Goal: Information Seeking & Learning: Check status

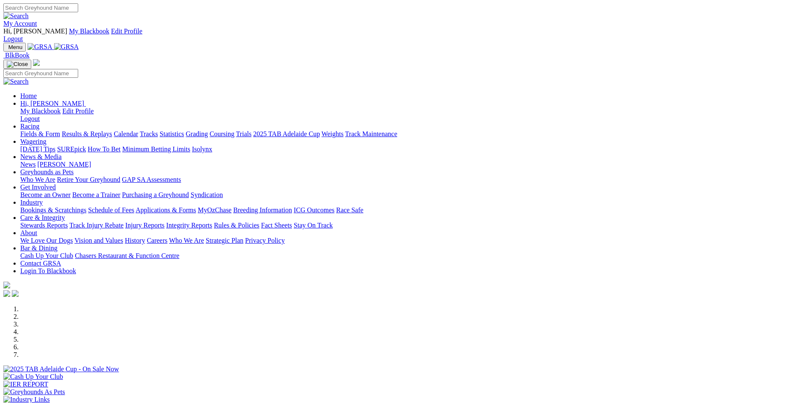
scroll to position [676, 0]
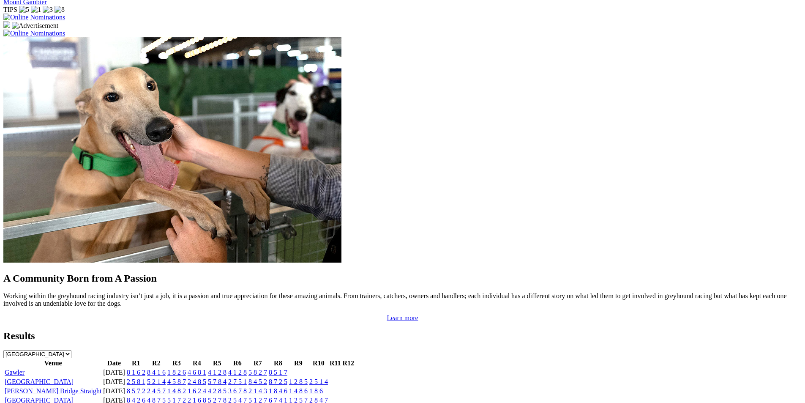
click at [25, 369] on link "Gawler" at bounding box center [15, 372] width 20 height 7
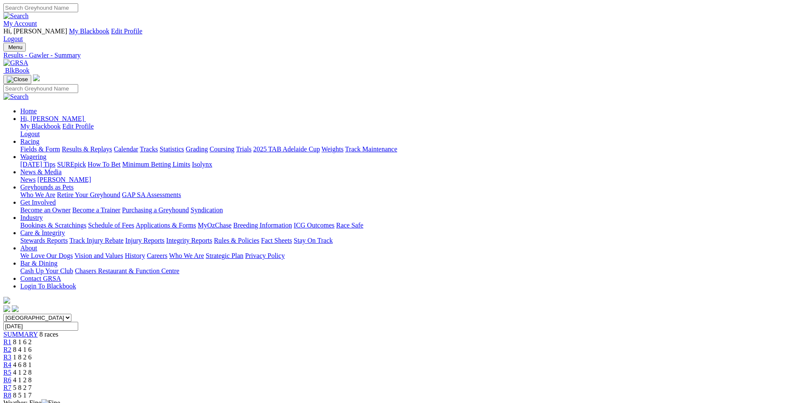
click at [635, 391] on div "R8 8 5 1 7" at bounding box center [402, 395] width 799 height 8
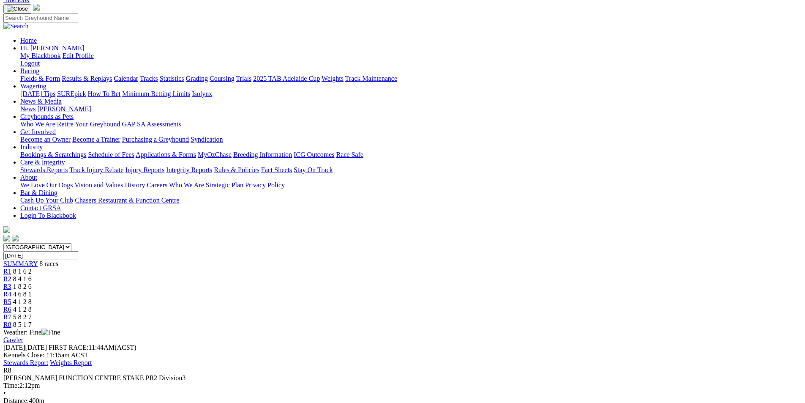
scroll to position [42, 0]
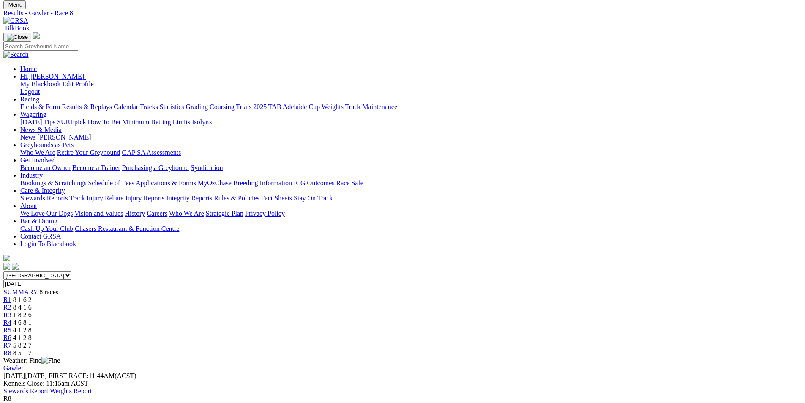
click at [32, 342] on span "5 8 2 7" at bounding box center [22, 345] width 19 height 7
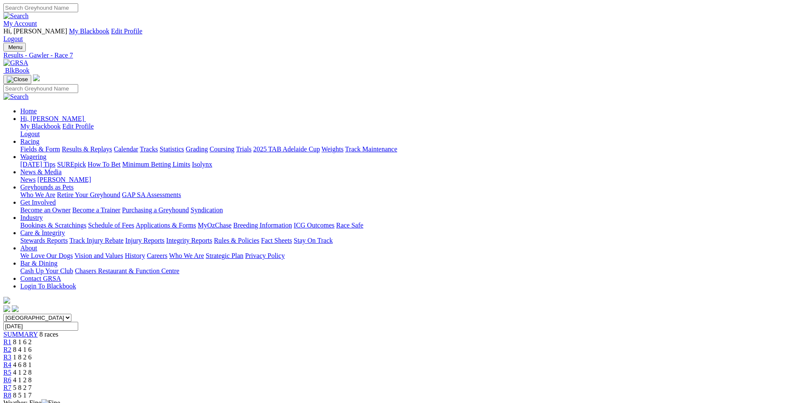
click at [32, 376] on span "4 1 2 8" at bounding box center [22, 379] width 19 height 7
click at [11, 391] on link "R8" at bounding box center [7, 394] width 8 height 7
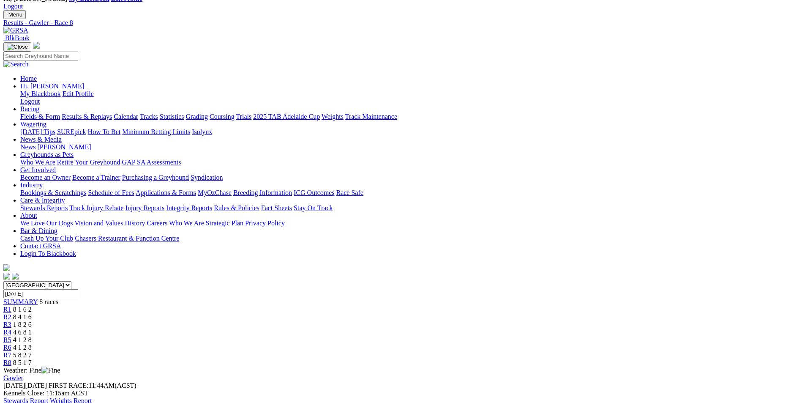
scroll to position [85, 0]
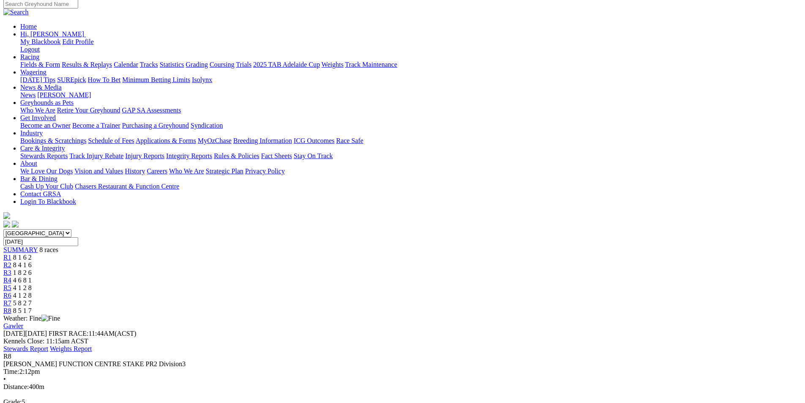
click at [48, 345] on link "Stewards Report" at bounding box center [25, 348] width 45 height 7
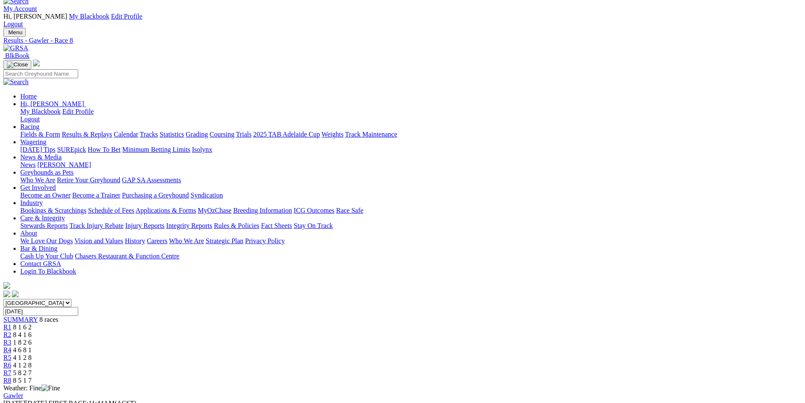
scroll to position [0, 0]
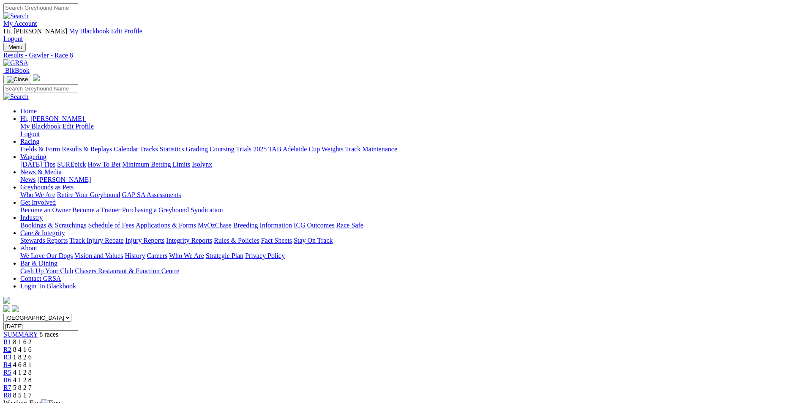
click at [11, 346] on span "R2" at bounding box center [7, 349] width 8 height 7
